Goal: Task Accomplishment & Management: Use online tool/utility

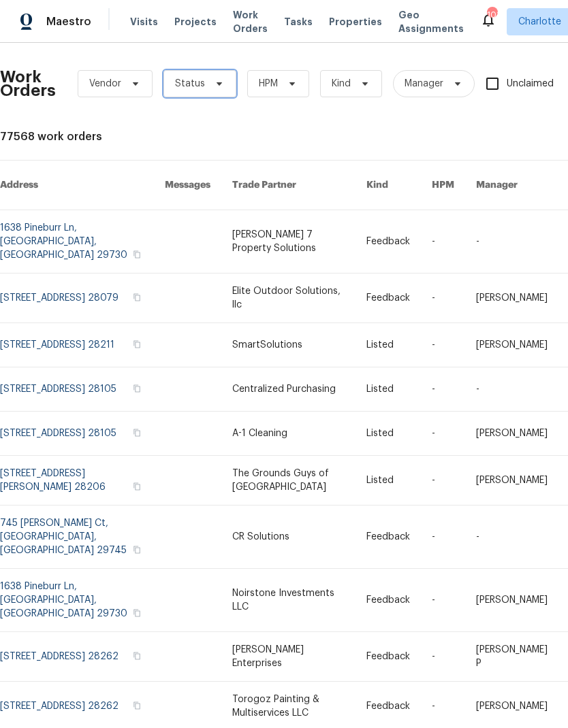
click at [215, 78] on icon at bounding box center [219, 83] width 11 height 11
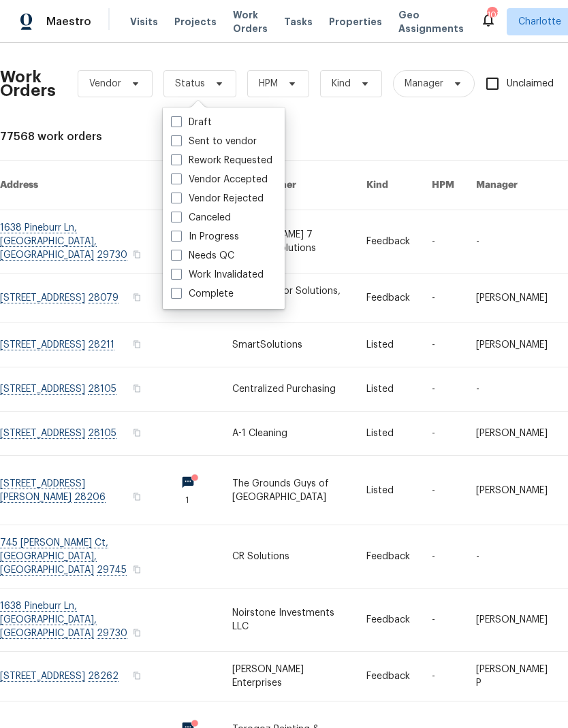
click at [226, 258] on label "Needs QC" at bounding box center [202, 256] width 63 height 14
click at [180, 258] on input "Needs QC" at bounding box center [175, 253] width 9 height 9
checkbox input "true"
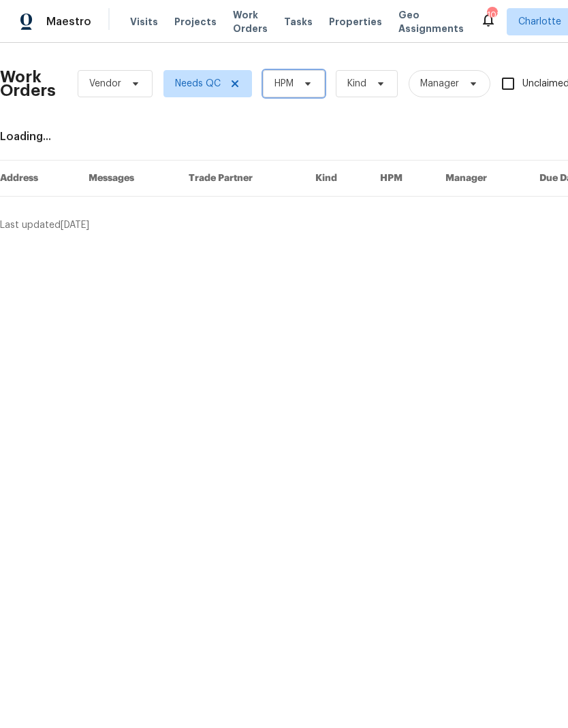
click at [310, 88] on icon at bounding box center [307, 83] width 11 height 11
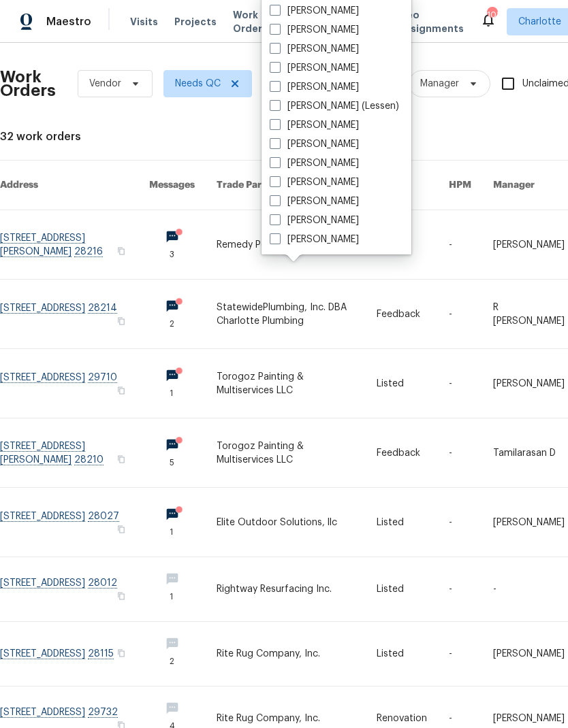
scroll to position [169, 0]
click at [340, 246] on label "[PERSON_NAME]" at bounding box center [314, 240] width 89 height 14
click at [278, 242] on input "[PERSON_NAME]" at bounding box center [274, 237] width 9 height 9
checkbox input "true"
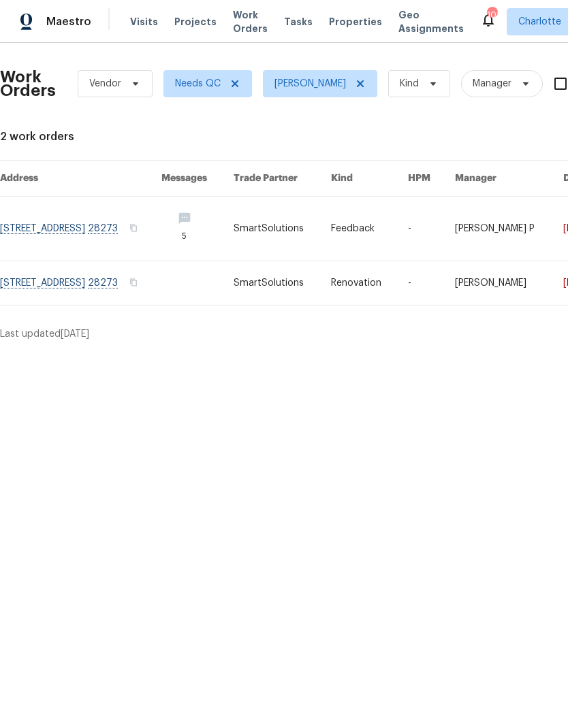
click at [152, 291] on link at bounding box center [80, 283] width 161 height 44
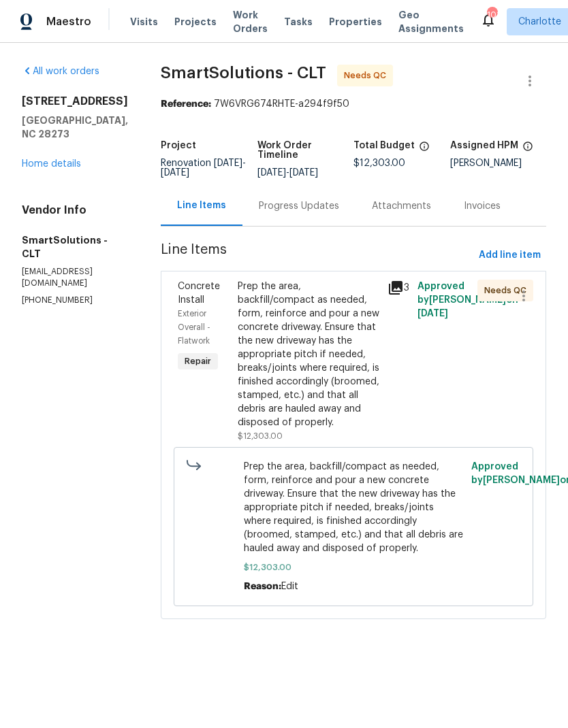
click at [311, 213] on div "Progress Updates" at bounding box center [299, 206] width 80 height 14
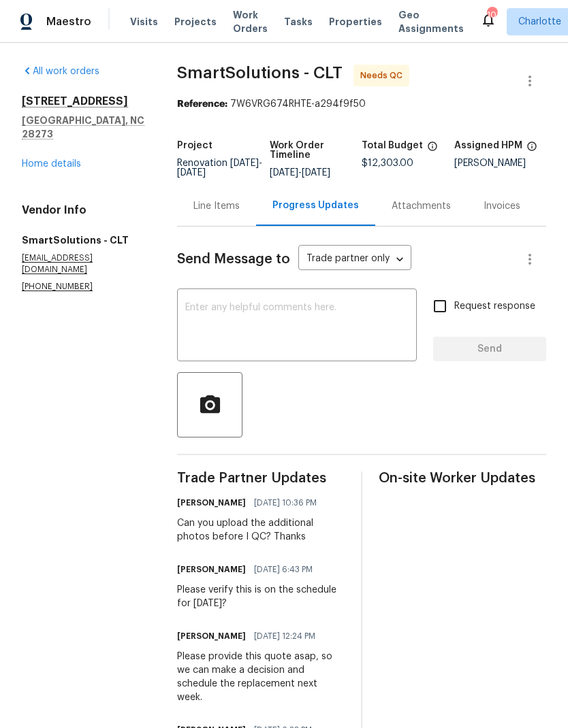
click at [225, 213] on div "Line Items" at bounding box center [216, 206] width 46 height 14
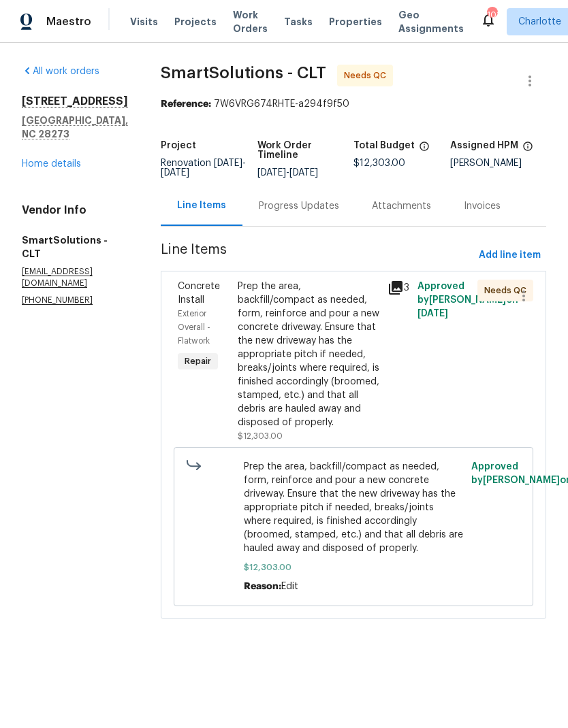
click at [341, 317] on div "Prep the area, backfill/compact as needed, form, reinforce and pour a new concr…" at bounding box center [309, 355] width 142 height 150
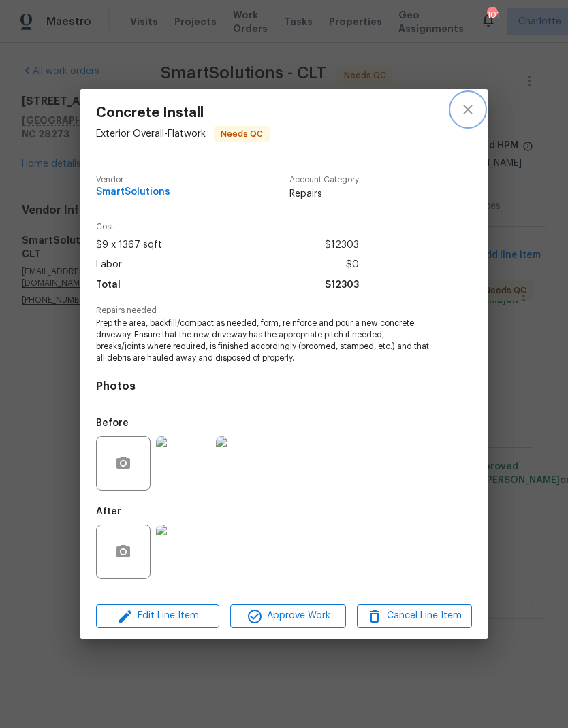
click at [466, 118] on button "close" at bounding box center [467, 109] width 33 height 33
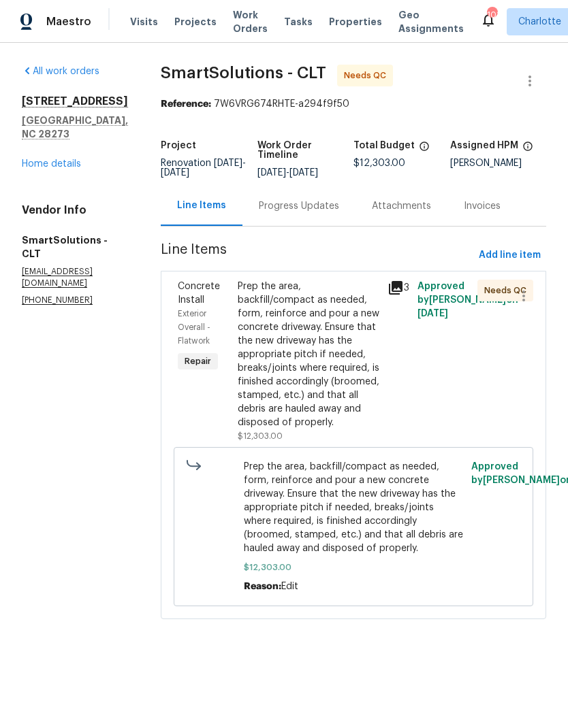
click at [84, 34] on div "Maestro" at bounding box center [45, 21] width 91 height 27
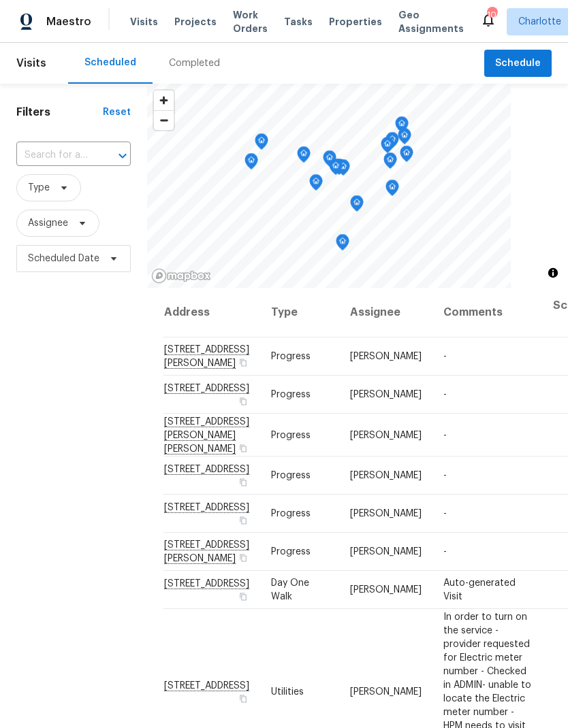
click at [76, 157] on input "text" at bounding box center [54, 155] width 76 height 21
type input "2744"
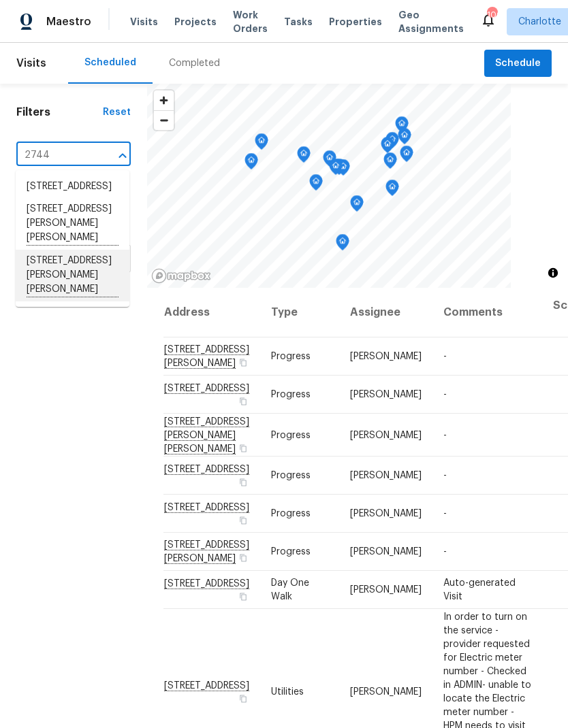
click at [99, 287] on li "[STREET_ADDRESS][PERSON_NAME][PERSON_NAME]" at bounding box center [73, 276] width 114 height 52
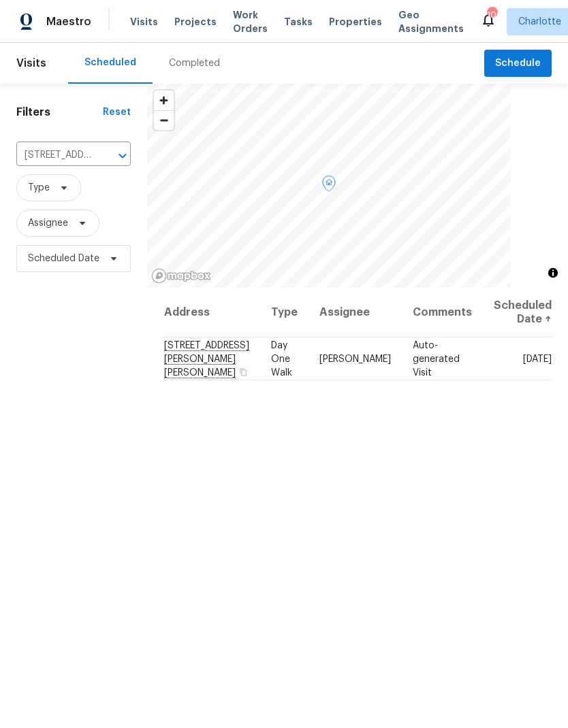
click at [208, 350] on td "[STREET_ADDRESS][PERSON_NAME][PERSON_NAME]" at bounding box center [211, 359] width 97 height 43
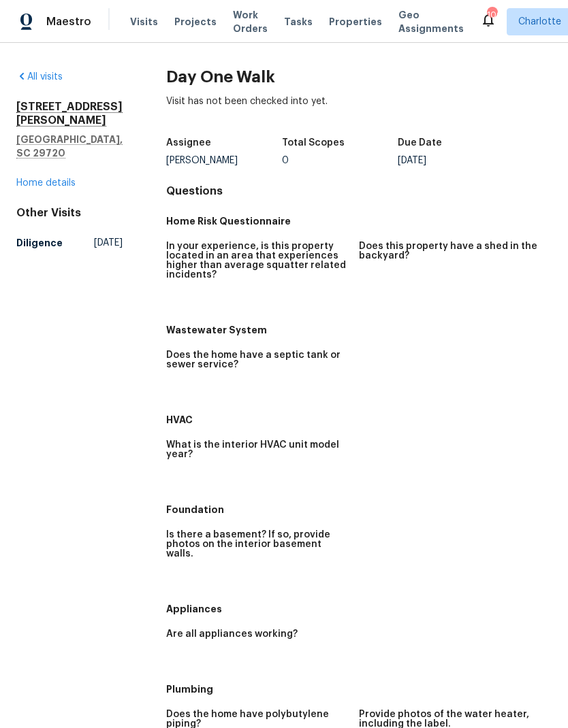
click at [42, 178] on link "Home details" at bounding box center [45, 183] width 59 height 10
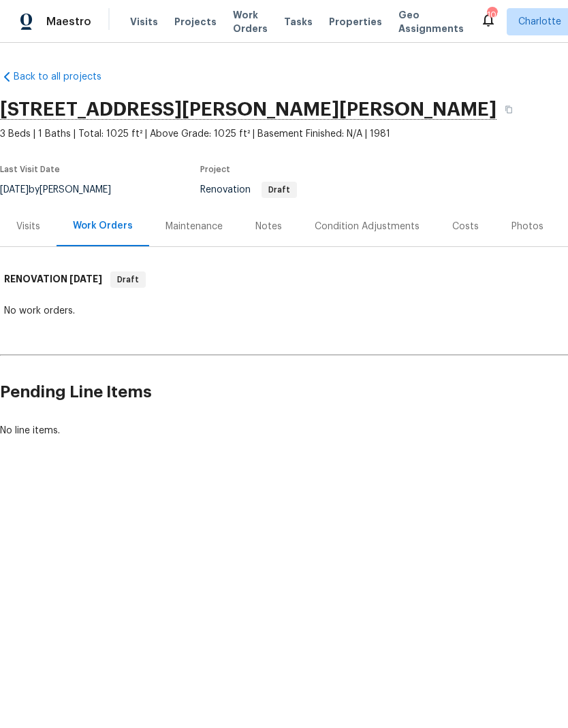
click at [376, 228] on div "Condition Adjustments" at bounding box center [367, 227] width 105 height 14
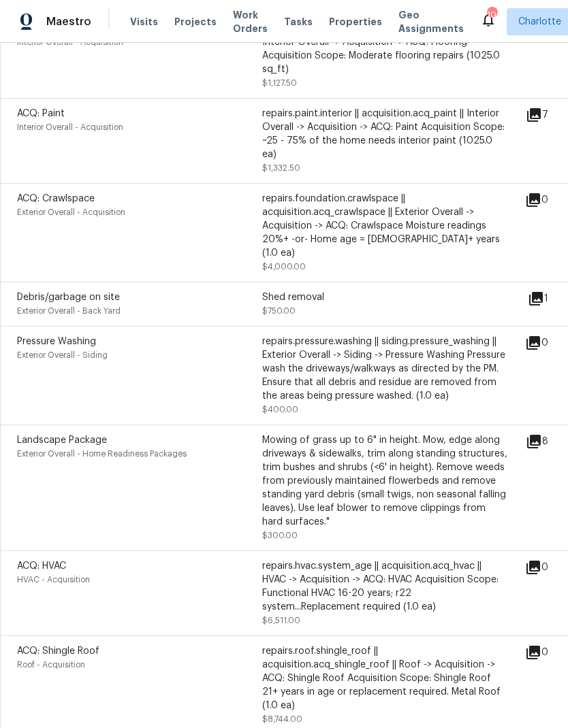
scroll to position [54, 0]
click at [540, 561] on icon at bounding box center [533, 568] width 14 height 14
click at [536, 561] on icon at bounding box center [533, 568] width 14 height 14
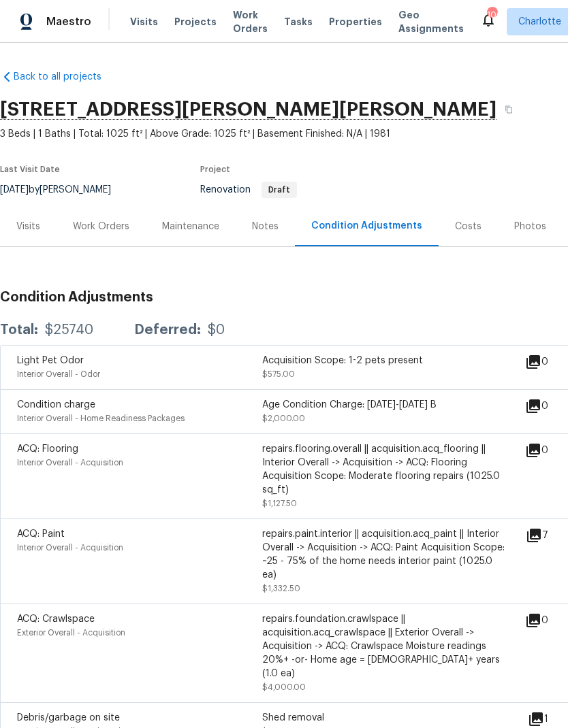
scroll to position [0, 0]
click at [77, 25] on span "Maestro" at bounding box center [68, 22] width 45 height 14
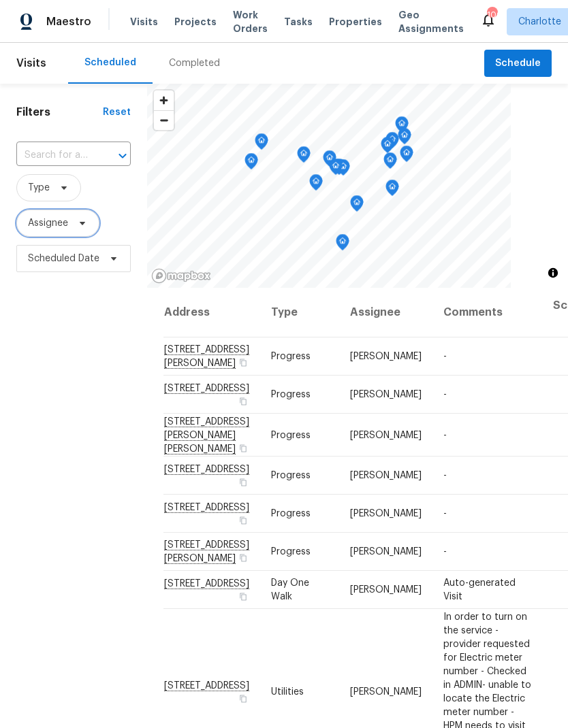
click at [89, 219] on span "Assignee" at bounding box center [57, 223] width 83 height 27
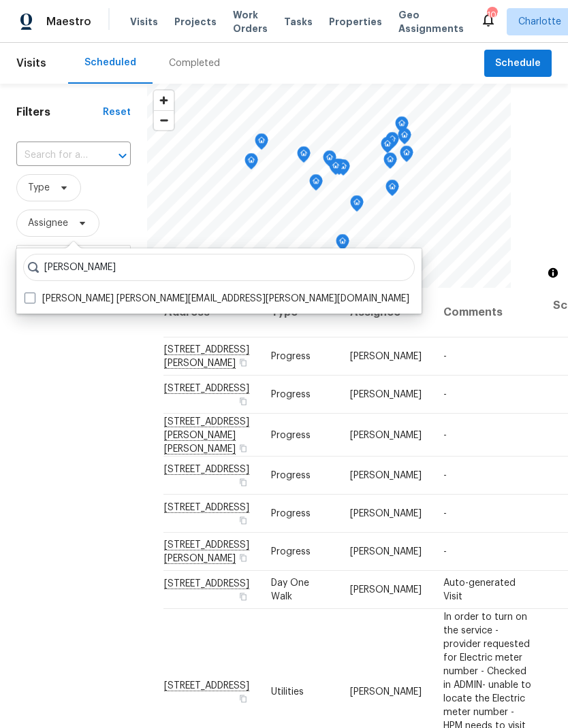
type input "[PERSON_NAME]"
click at [31, 289] on div "[PERSON_NAME] [PERSON_NAME][EMAIL_ADDRESS][PERSON_NAME][DOMAIN_NAME]" at bounding box center [218, 298] width 397 height 19
click at [31, 293] on span at bounding box center [30, 298] width 11 height 11
click at [31, 293] on input "[PERSON_NAME] [PERSON_NAME][EMAIL_ADDRESS][PERSON_NAME][DOMAIN_NAME]" at bounding box center [29, 296] width 9 height 9
checkbox input "true"
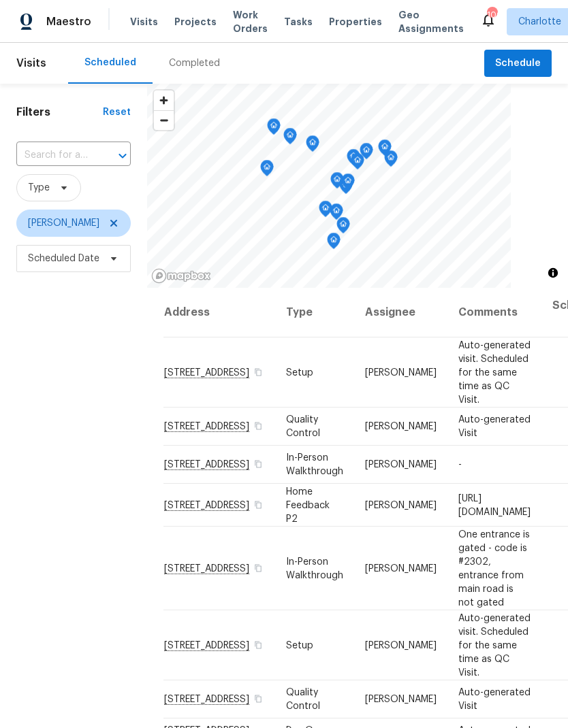
scroll to position [16, 0]
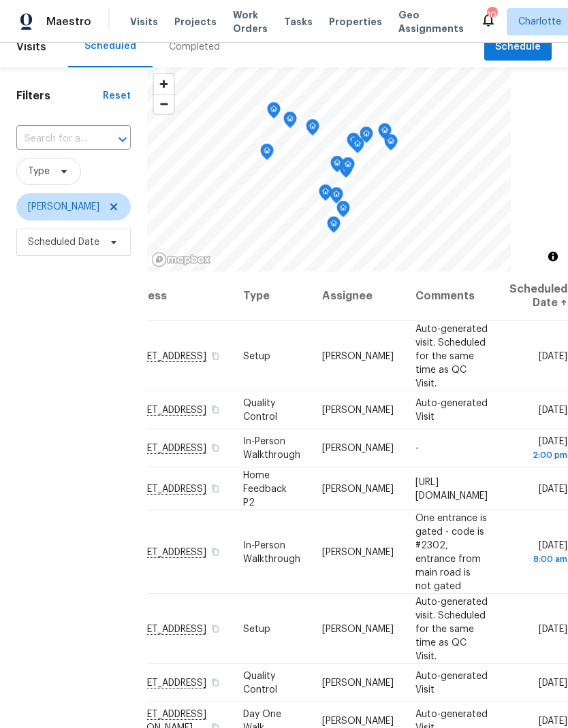
click at [46, 349] on div "Filters Reset ​ Type [PERSON_NAME] Scheduled Date" at bounding box center [73, 460] width 147 height 787
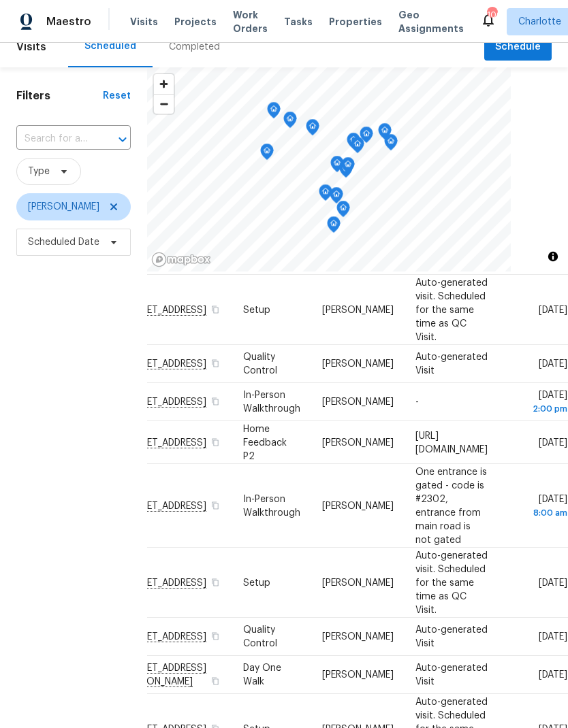
scroll to position [46, 117]
click at [35, 347] on div "Filters Reset ​ Type [PERSON_NAME] Scheduled Date" at bounding box center [73, 460] width 147 height 787
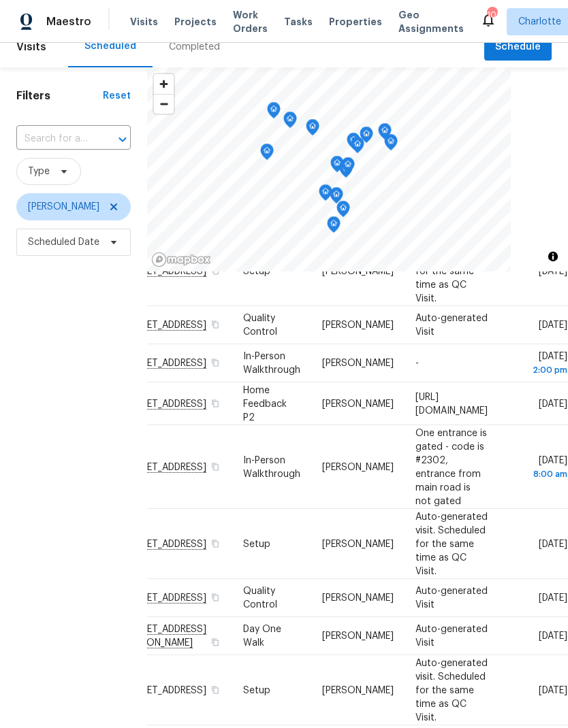
scroll to position [108, 102]
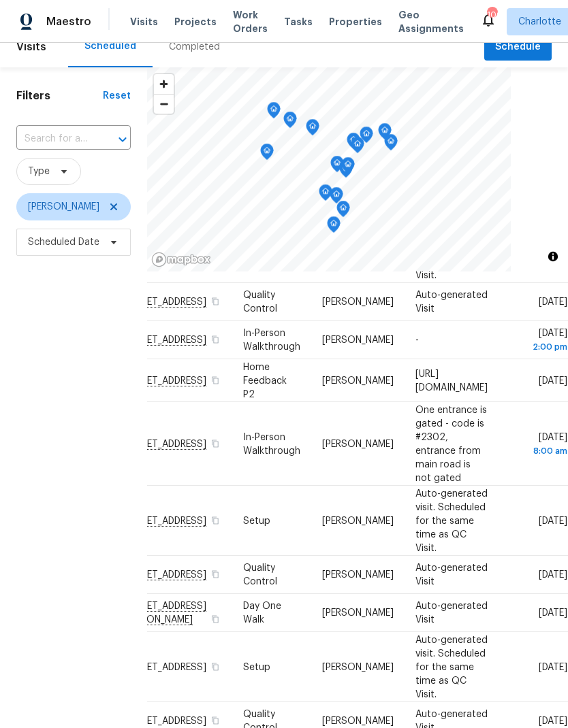
click at [50, 365] on div "Filters Reset ​ Type [PERSON_NAME] Scheduled Date" at bounding box center [73, 460] width 147 height 787
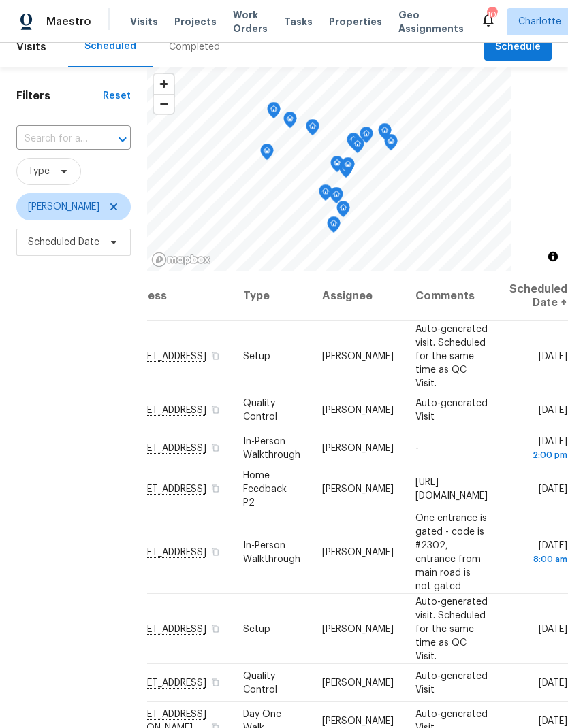
scroll to position [0, 117]
click at [35, 371] on div "Filters Reset ​ Type [PERSON_NAME] Scheduled Date" at bounding box center [73, 460] width 147 height 787
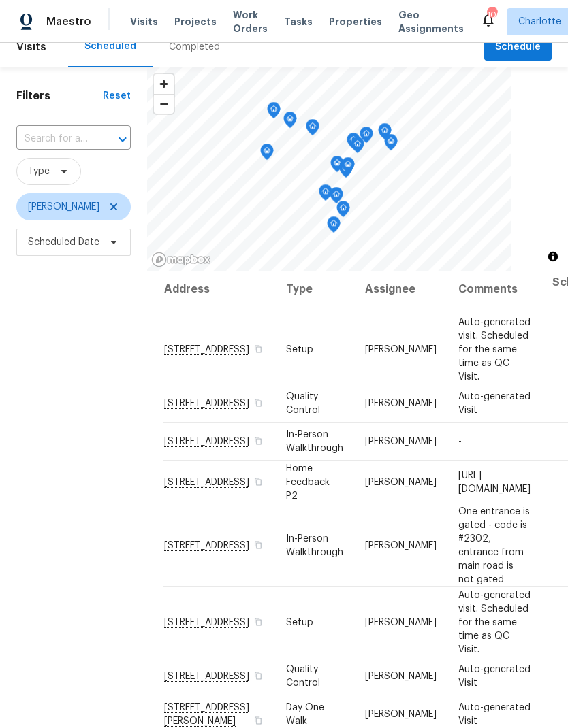
scroll to position [7, 0]
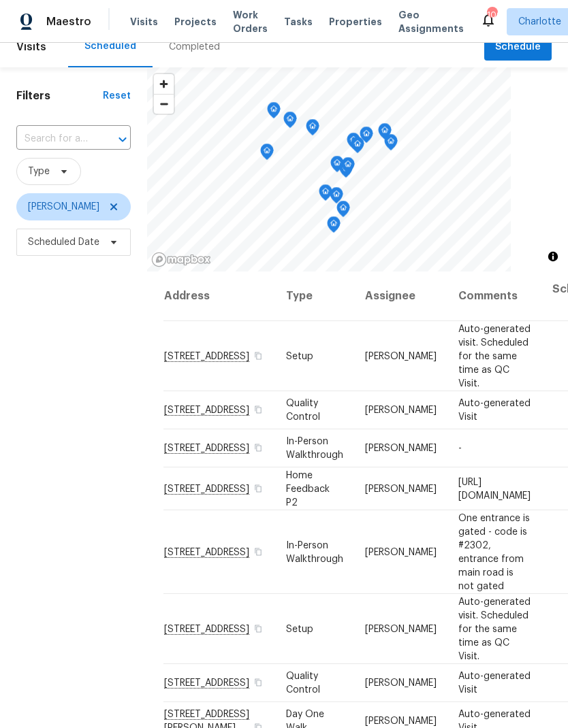
click at [52, 387] on div "Filters Reset ​ Type [PERSON_NAME] Scheduled Date" at bounding box center [73, 460] width 147 height 787
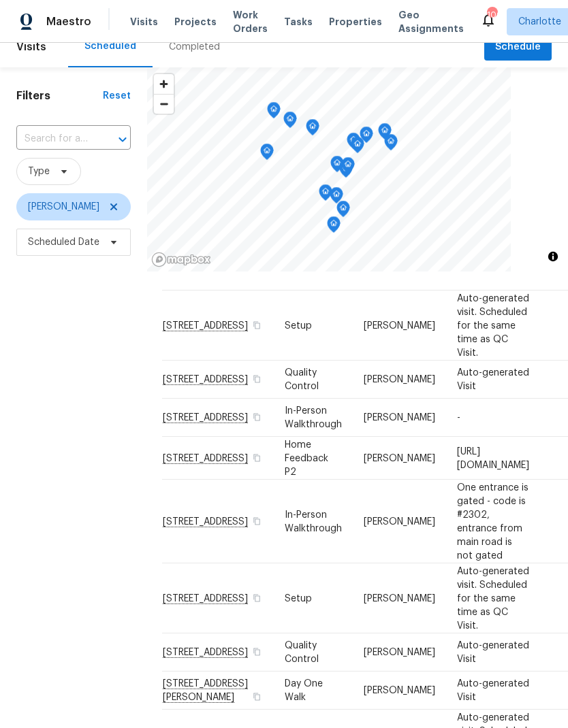
scroll to position [34, 1]
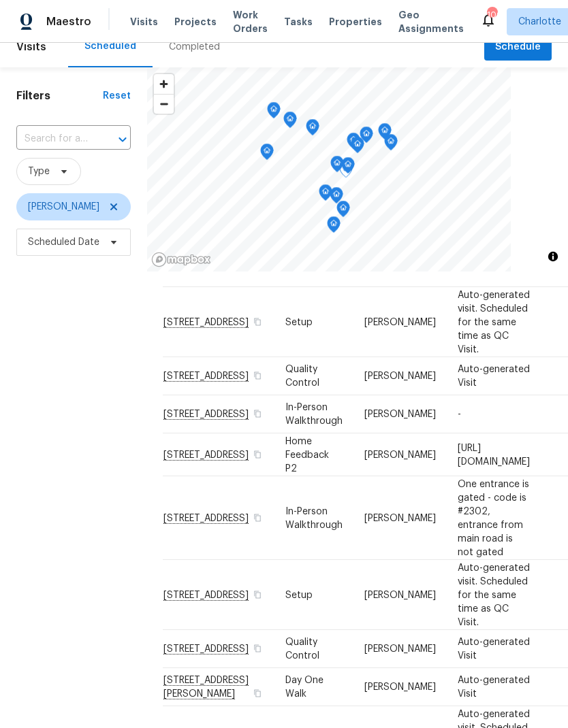
click at [53, 373] on div "Filters Reset ​ Type [PERSON_NAME] Scheduled Date" at bounding box center [73, 460] width 147 height 787
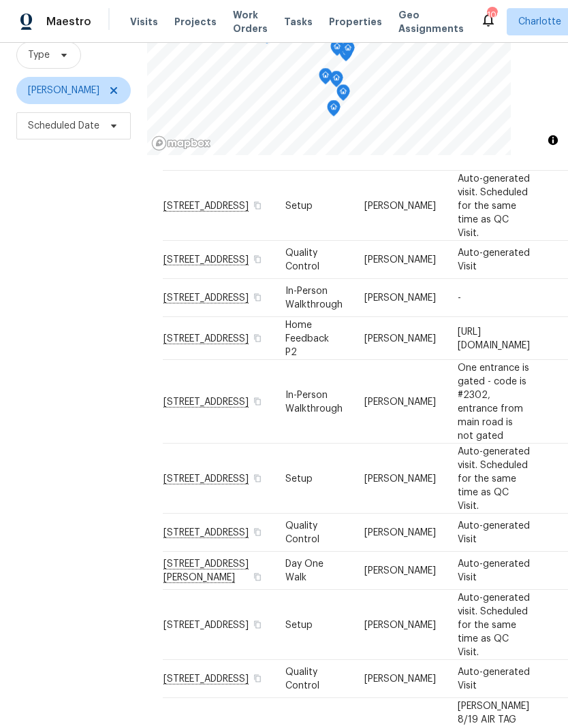
scroll to position [131, 0]
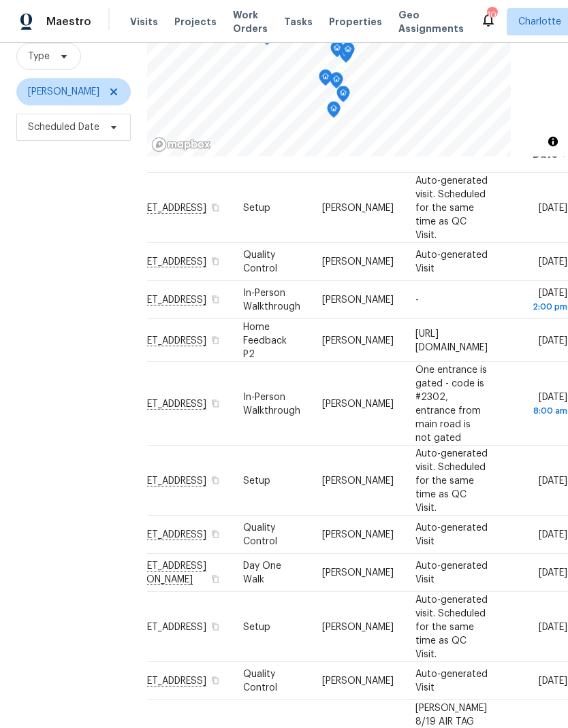
click at [30, 372] on div "Filters Reset ​ Type [PERSON_NAME] Scheduled Date" at bounding box center [73, 345] width 147 height 787
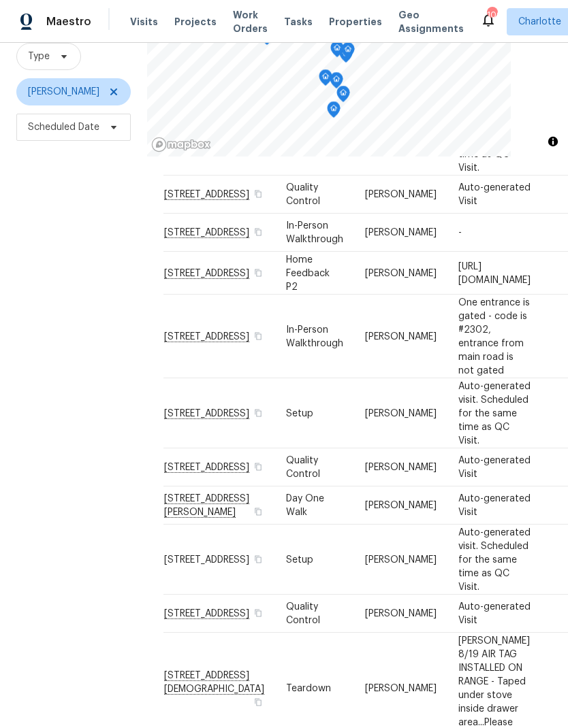
scroll to position [116, -1]
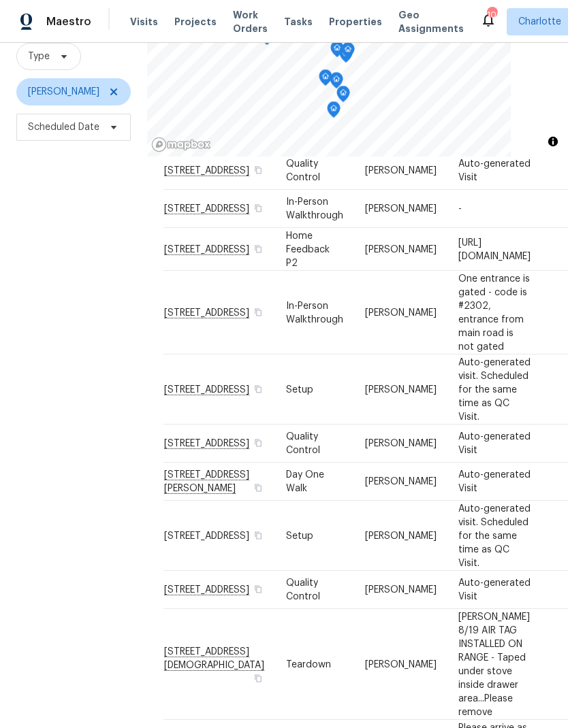
click at [37, 378] on div "Filters Reset ​ Type [PERSON_NAME] Scheduled Date" at bounding box center [73, 345] width 147 height 787
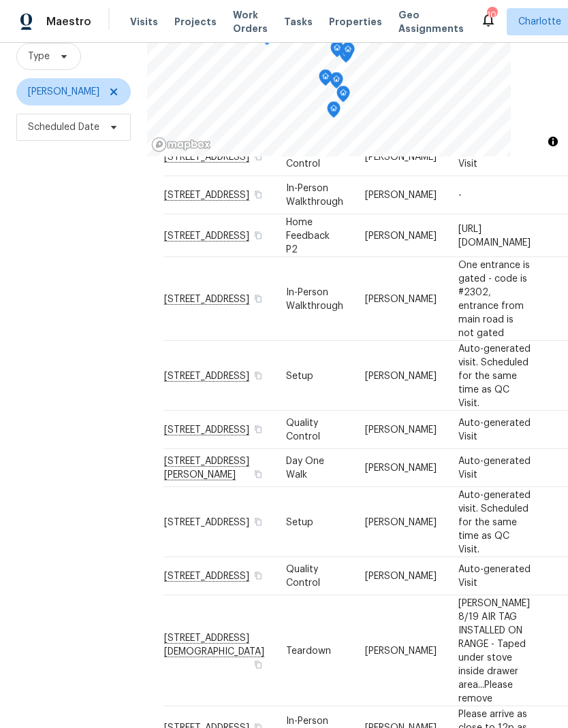
scroll to position [139, 0]
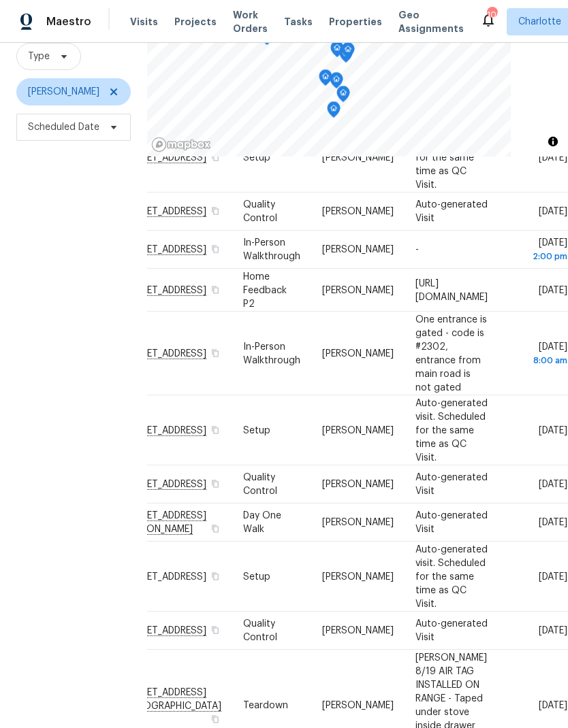
click at [31, 385] on div "Filters Reset ​ Type [PERSON_NAME] Scheduled Date" at bounding box center [73, 345] width 147 height 787
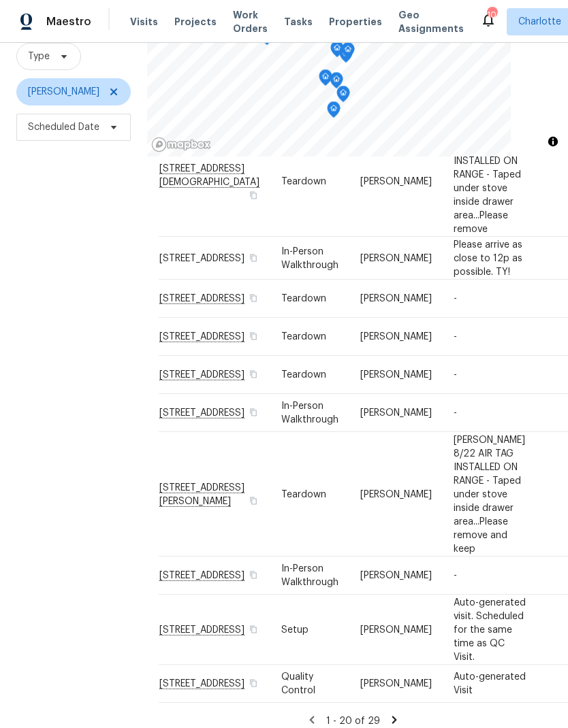
scroll to position [630, 5]
click at [48, 406] on div "Filters Reset ​ Type [PERSON_NAME] Scheduled Date" at bounding box center [73, 345] width 147 height 787
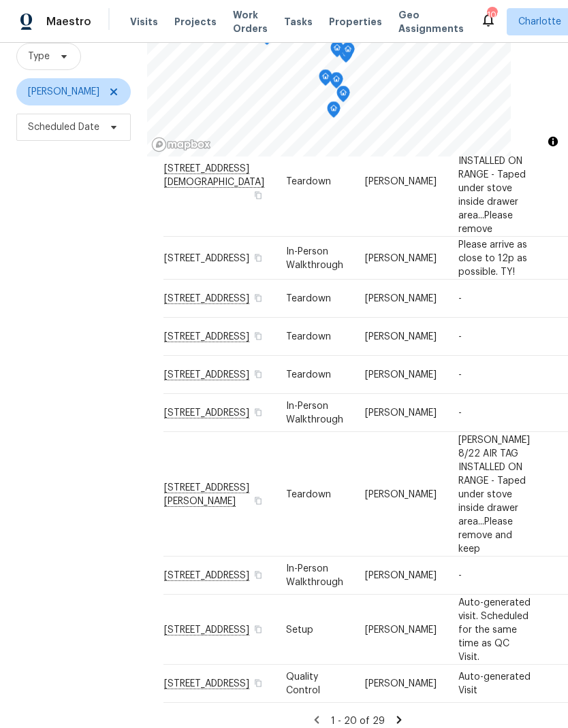
scroll to position [630, 0]
click at [34, 384] on div "Filters Reset ​ Type [PERSON_NAME] Scheduled Date" at bounding box center [73, 345] width 147 height 787
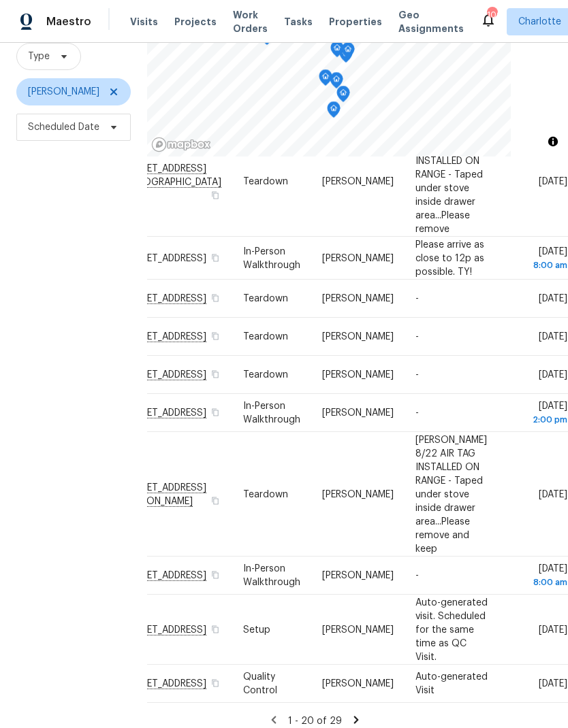
scroll to position [630, 117]
click at [33, 383] on div "Filters Reset ​ Type [PERSON_NAME] Scheduled Date" at bounding box center [73, 345] width 147 height 787
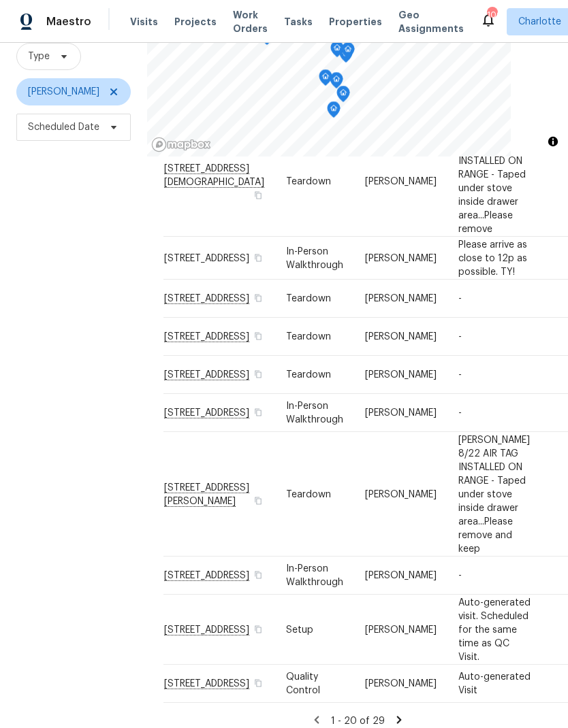
scroll to position [630, 0]
click at [35, 385] on div "Filters Reset ​ Type [PERSON_NAME] Scheduled Date" at bounding box center [73, 345] width 147 height 787
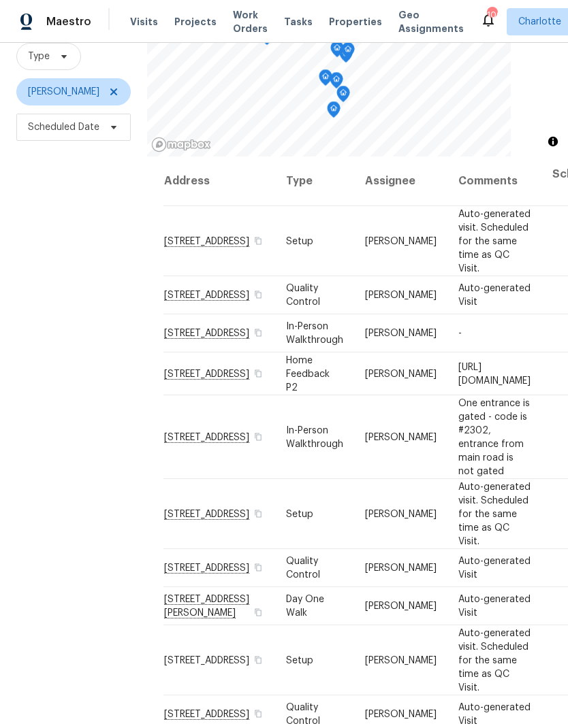
scroll to position [0, 0]
click at [108, 86] on icon at bounding box center [113, 91] width 11 height 11
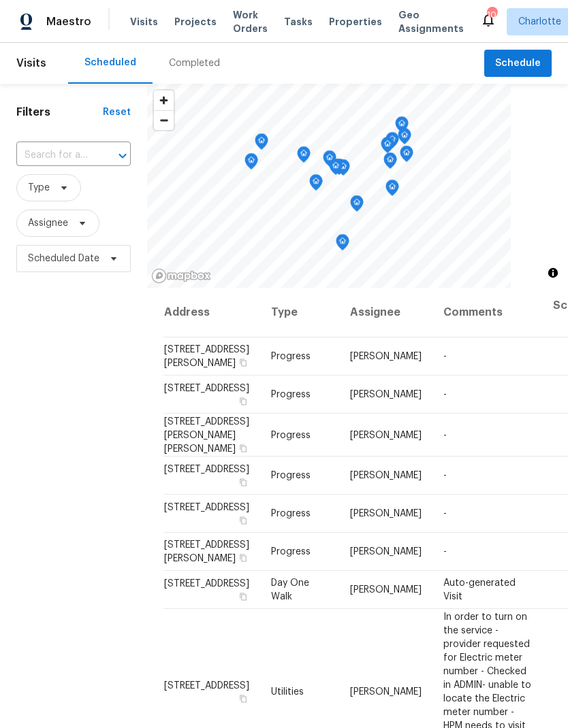
click at [49, 377] on div "Filters Reset ​ Type Assignee Scheduled Date" at bounding box center [73, 477] width 147 height 787
click at [542, 334] on th "Comments" at bounding box center [487, 313] width 110 height 50
